Goal: Task Accomplishment & Management: Complete application form

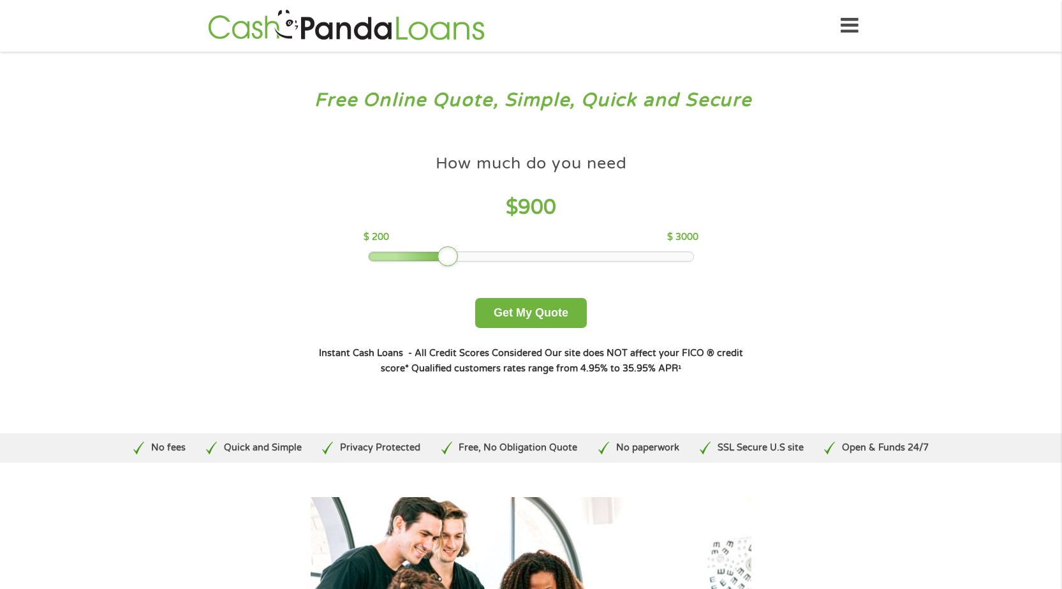
drag, startPoint x: 465, startPoint y: 258, endPoint x: 449, endPoint y: 255, distance: 15.6
click at [449, 255] on div at bounding box center [448, 256] width 20 height 20
drag, startPoint x: 449, startPoint y: 255, endPoint x: 430, endPoint y: 256, distance: 19.2
click at [430, 256] on div at bounding box center [425, 256] width 20 height 20
click at [424, 255] on div at bounding box center [425, 256] width 20 height 20
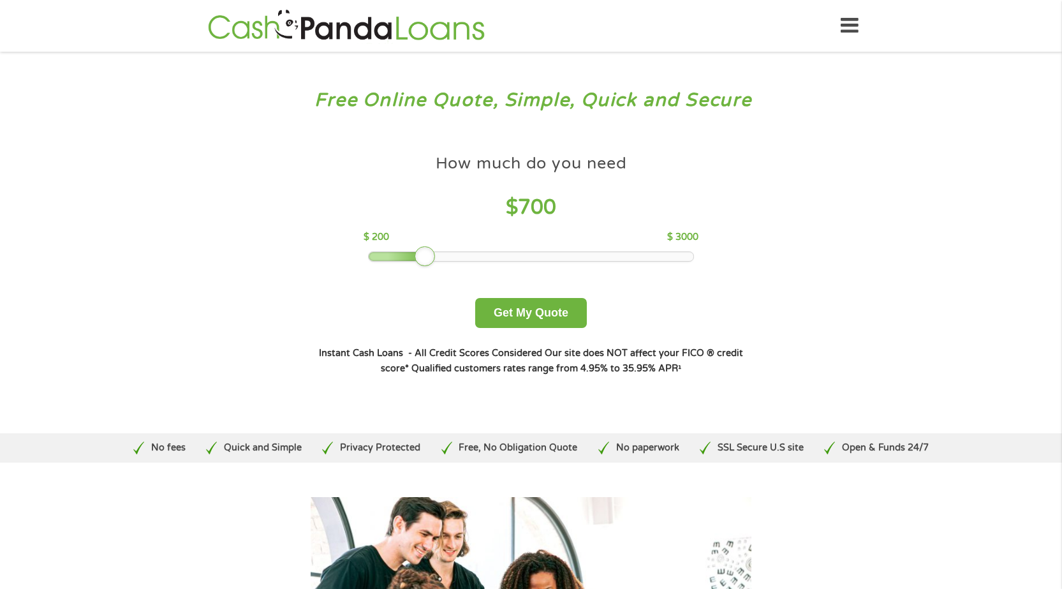
click at [415, 253] on div at bounding box center [425, 256] width 20 height 20
drag, startPoint x: 421, startPoint y: 256, endPoint x: 408, endPoint y: 253, distance: 12.5
click at [408, 253] on div at bounding box center [413, 256] width 20 height 20
drag, startPoint x: 419, startPoint y: 264, endPoint x: 408, endPoint y: 261, distance: 11.1
click at [408, 261] on div at bounding box center [402, 256] width 20 height 20
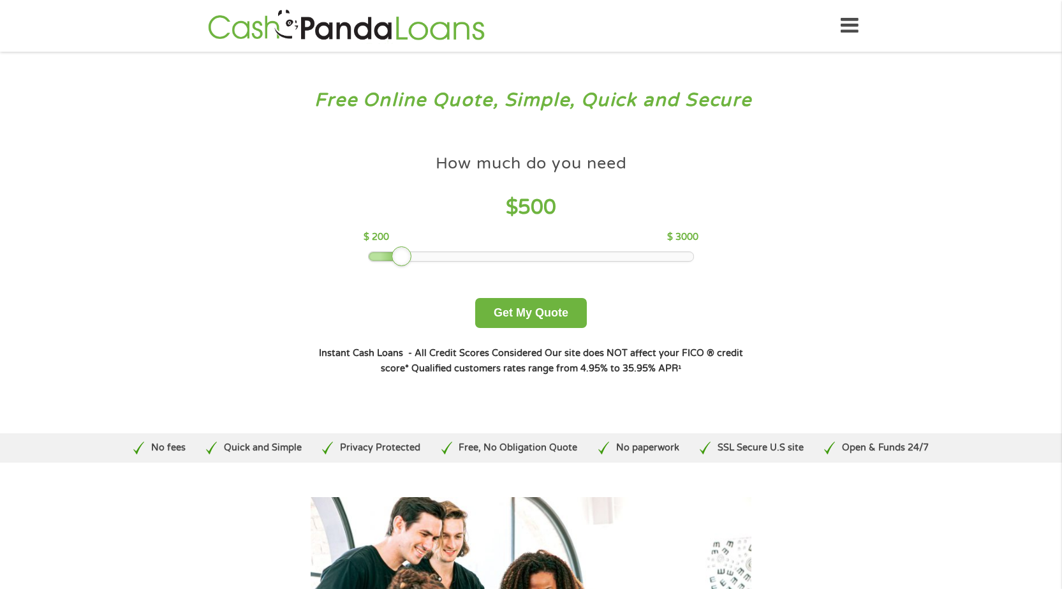
click at [411, 253] on div at bounding box center [402, 256] width 20 height 20
drag, startPoint x: 405, startPoint y: 255, endPoint x: 412, endPoint y: 254, distance: 7.7
click at [412, 254] on div at bounding box center [402, 256] width 20 height 20
click at [518, 316] on button "Get My Quote" at bounding box center [531, 313] width 112 height 30
